Goal: Task Accomplishment & Management: Use online tool/utility

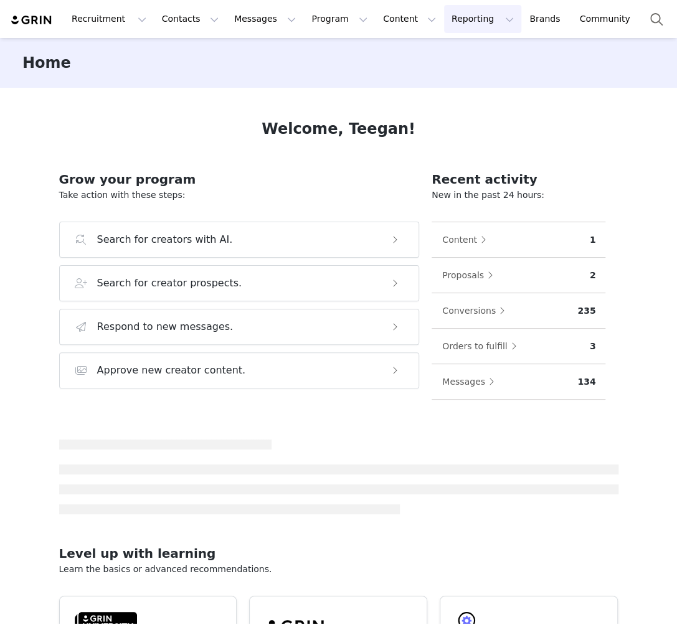
click at [454, 12] on button "Reporting Reporting" at bounding box center [482, 19] width 77 height 28
click at [442, 73] on p "Report Builder" at bounding box center [454, 78] width 62 height 13
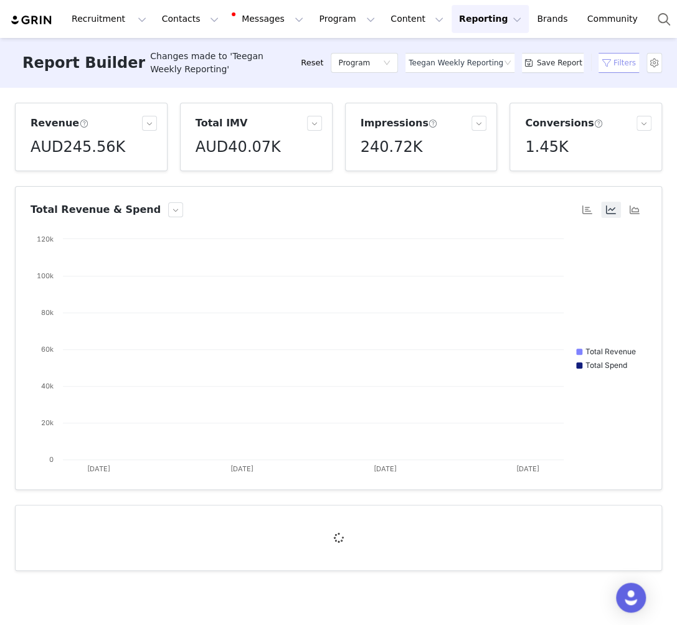
click at [607, 59] on button "Filters" at bounding box center [619, 63] width 52 height 20
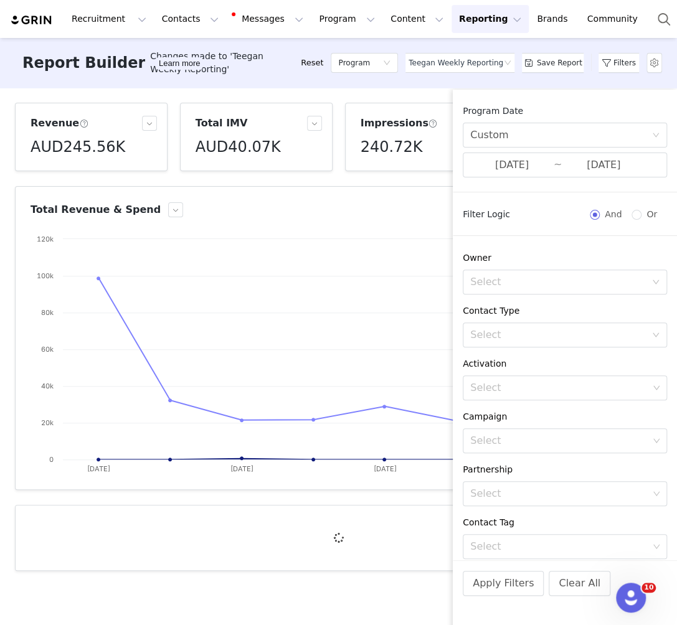
click at [577, 181] on div "Program Date Custom [DATE] ~ [DATE]" at bounding box center [565, 149] width 224 height 88
click at [566, 171] on input "[DATE]" at bounding box center [603, 165] width 83 height 16
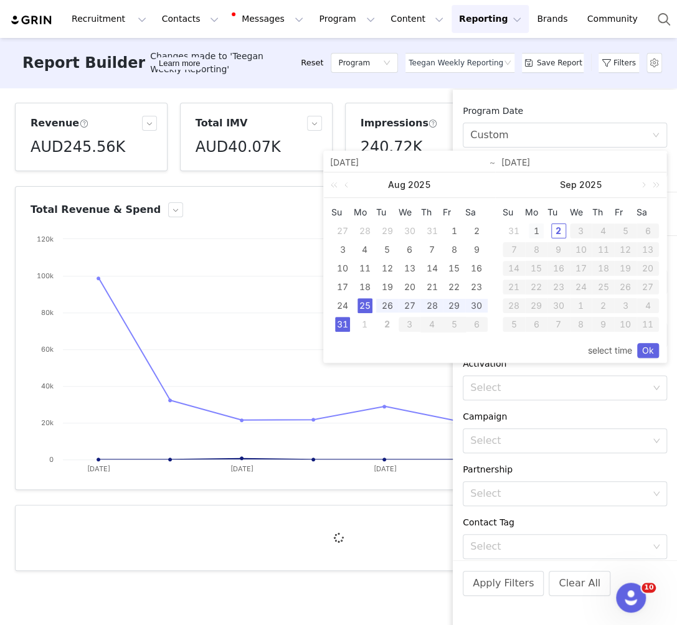
click at [535, 237] on div "1" at bounding box center [536, 231] width 15 height 15
click at [550, 234] on td "2" at bounding box center [559, 231] width 22 height 19
type input "[DATE]"
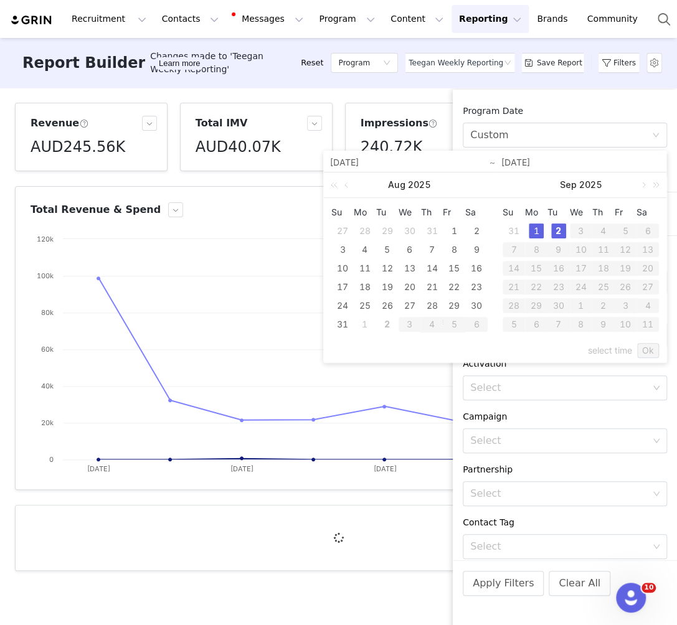
type input "[DATE]"
click at [644, 345] on link "Ok" at bounding box center [648, 350] width 22 height 15
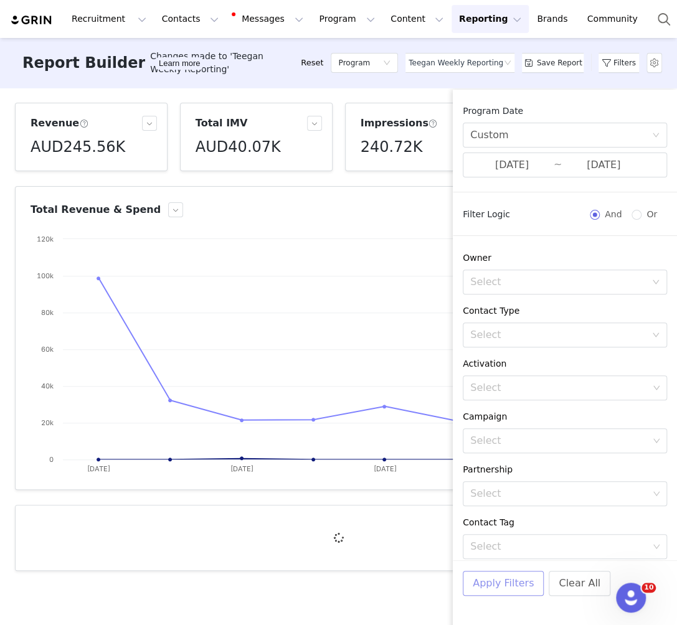
click at [489, 577] on button "Apply Filters" at bounding box center [503, 583] width 81 height 25
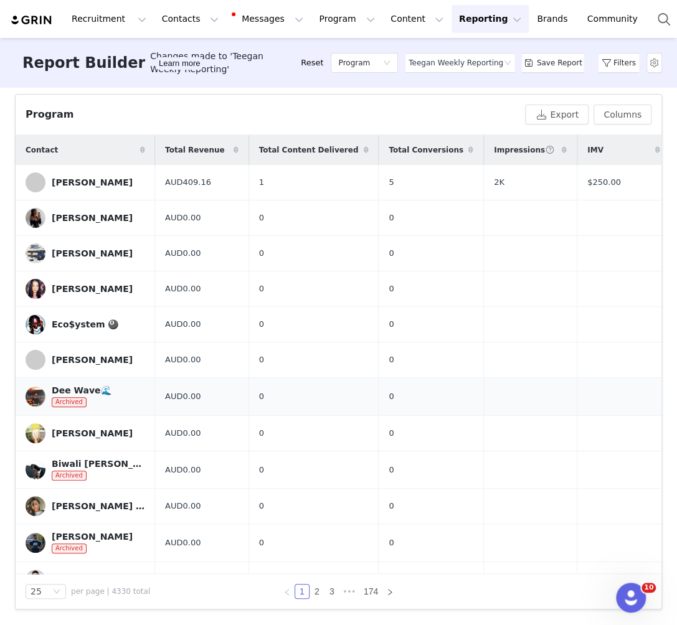
scroll to position [386, 0]
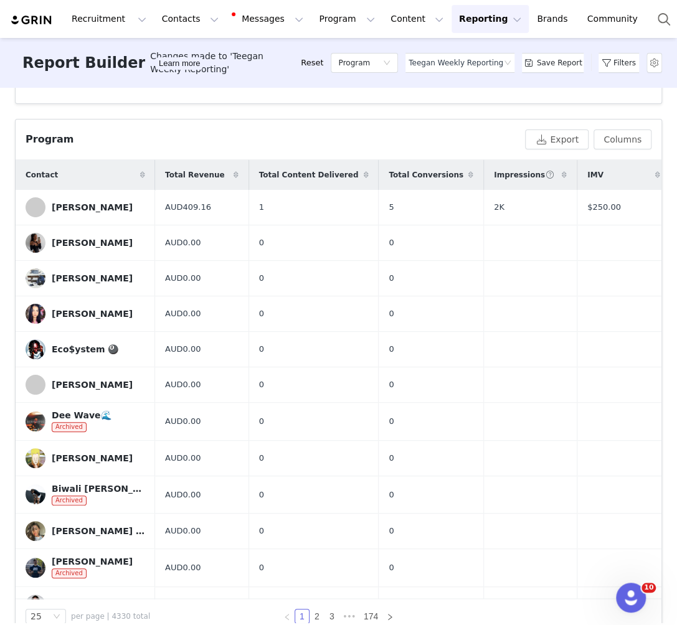
click at [234, 179] on span at bounding box center [236, 175] width 15 height 15
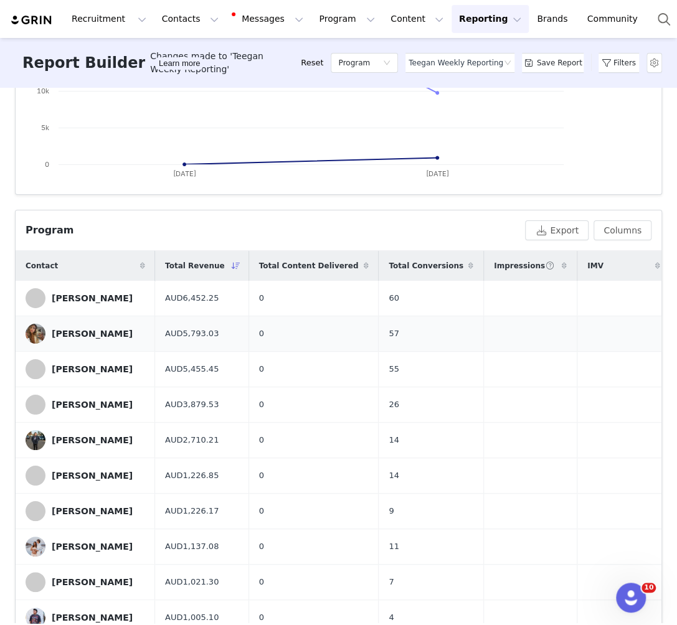
scroll to position [0, 0]
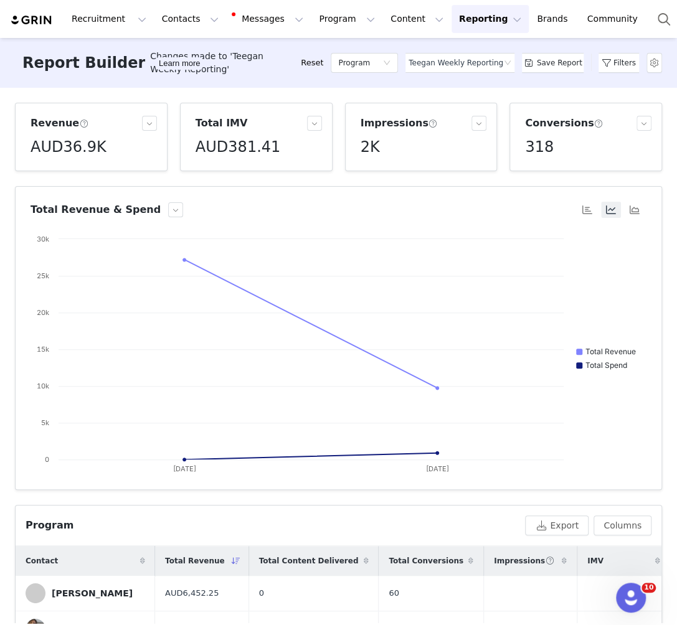
click at [121, 195] on article "Total Revenue & Spend Created with Highcharts 9.3.3 Chart title Total Revenue T…" at bounding box center [338, 338] width 647 height 304
click at [168, 209] on button "button" at bounding box center [175, 209] width 15 height 15
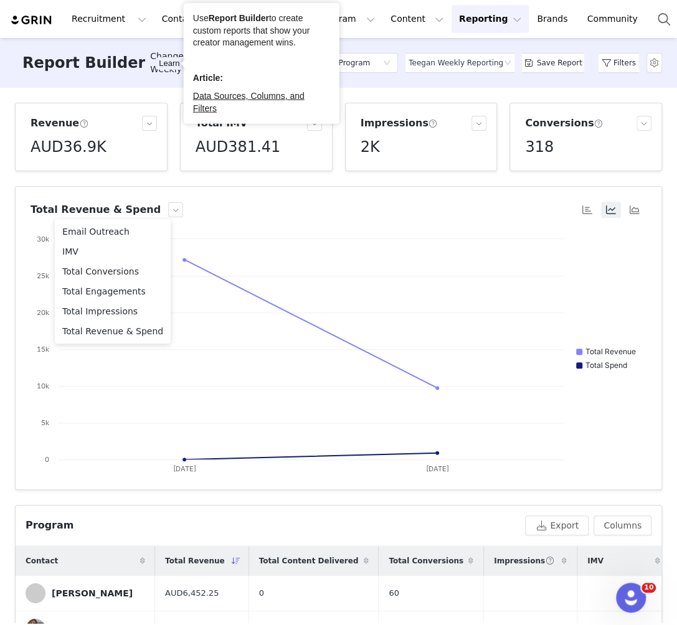
click at [207, 219] on article "Total Revenue & Spend Created with Highcharts 9.3.3 Chart title Total Revenue T…" at bounding box center [338, 338] width 647 height 304
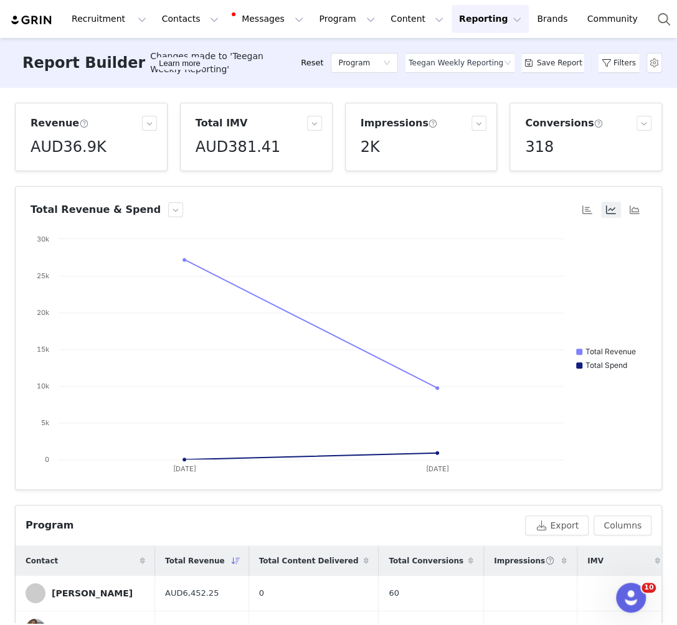
click at [169, 199] on article "Total Revenue & Spend Created with Highcharts 9.3.3 Chart title Total Revenue T…" at bounding box center [338, 338] width 647 height 304
